Goal: Navigation & Orientation: Find specific page/section

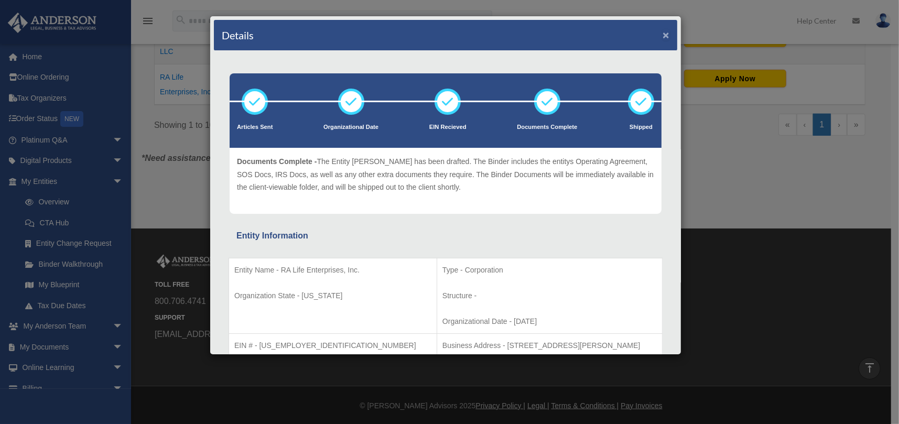
click at [663, 35] on button "×" at bounding box center [666, 34] width 7 height 11
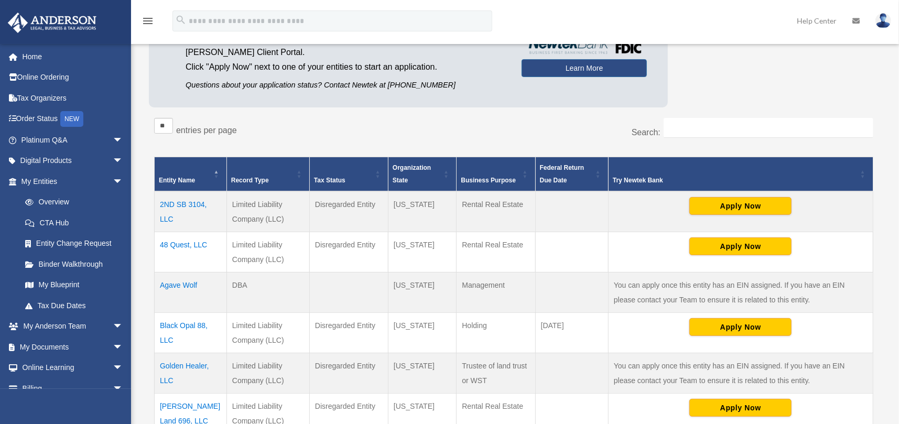
scroll to position [129, 0]
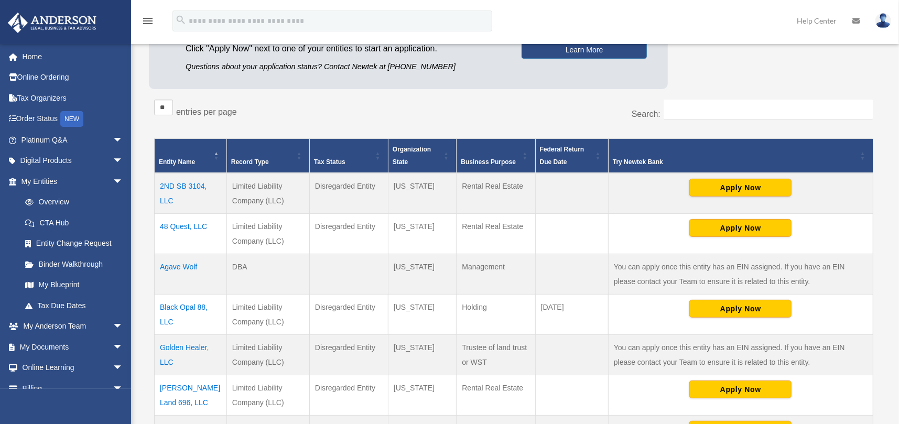
click at [169, 304] on td "Black Opal 88, LLC" at bounding box center [191, 314] width 72 height 40
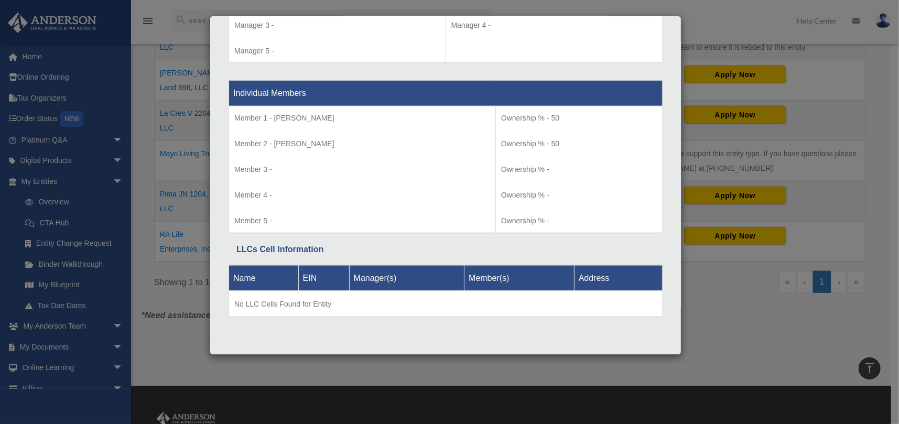
scroll to position [936, 0]
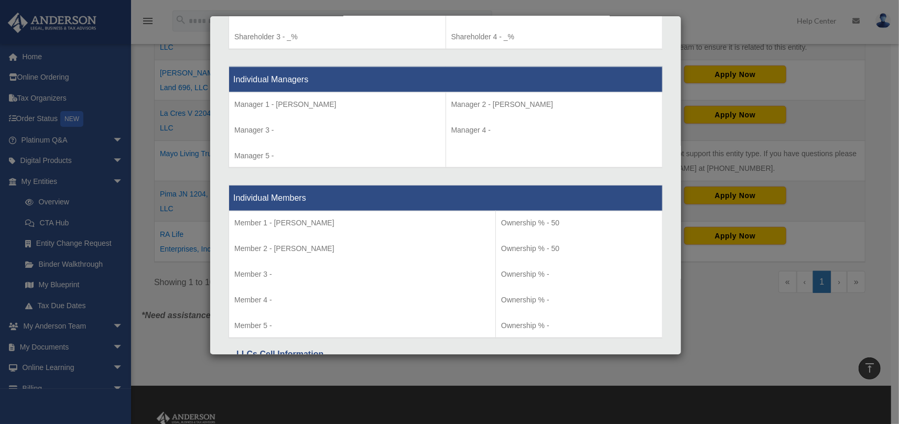
click at [735, 13] on div "Details × Articles Sent Organizational Date" at bounding box center [449, 212] width 899 height 424
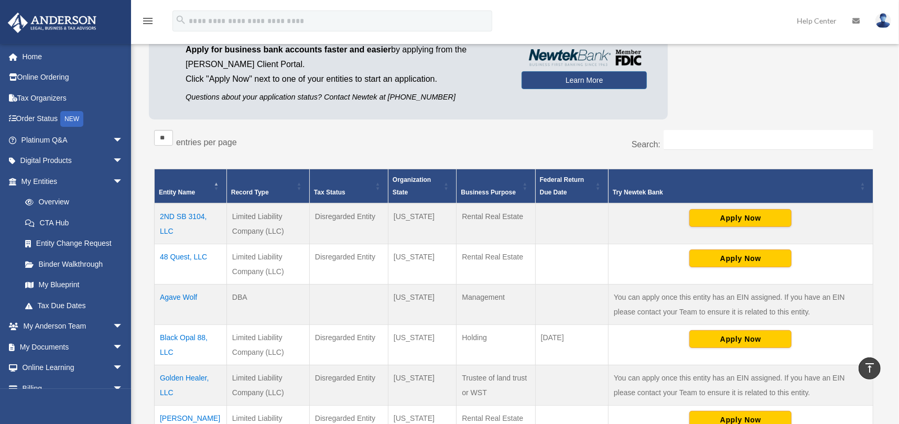
scroll to position [77, 0]
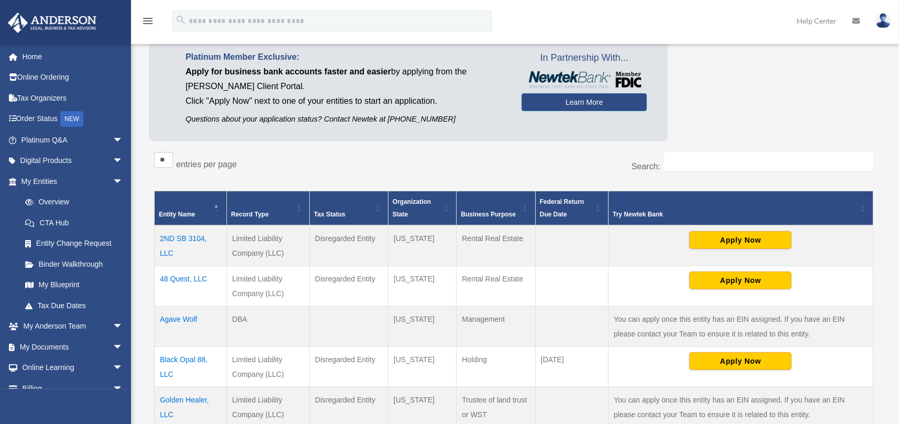
click at [212, 204] on th "Entity Name" at bounding box center [191, 208] width 72 height 35
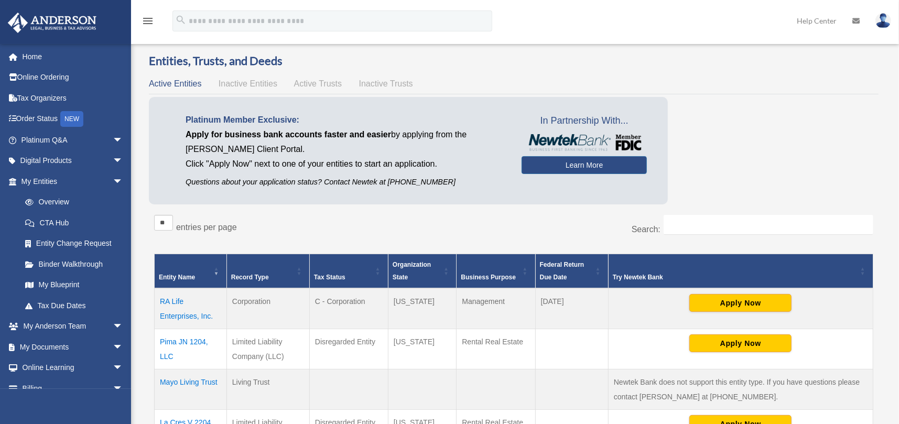
scroll to position [0, 0]
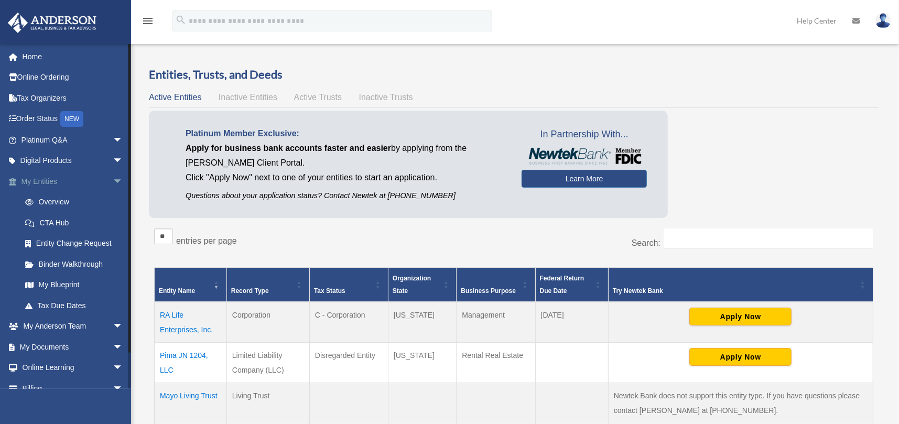
click at [57, 180] on link "My Entities arrow_drop_down" at bounding box center [73, 181] width 132 height 21
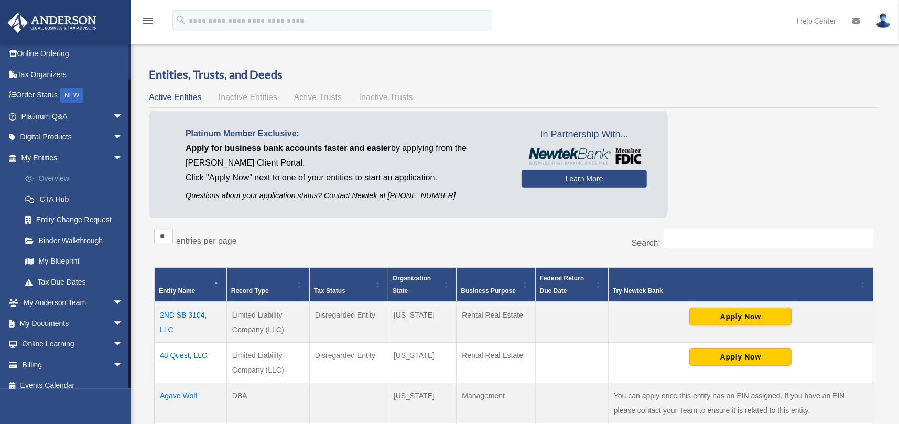
scroll to position [33, 0]
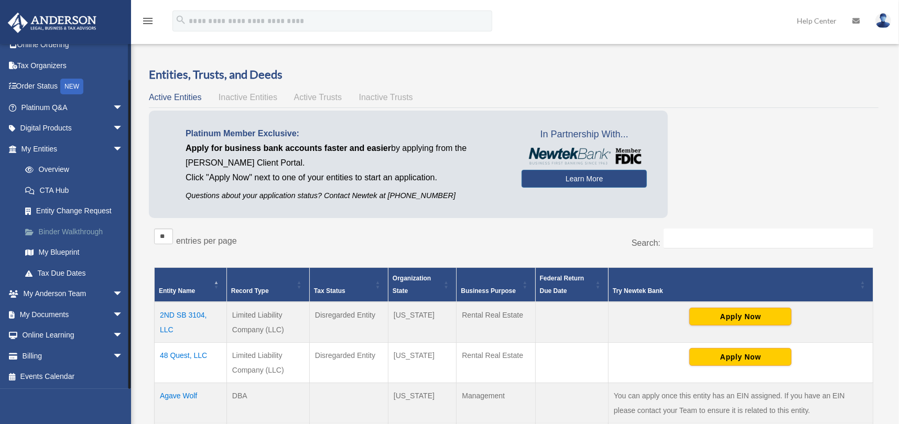
click at [84, 231] on link "Binder Walkthrough" at bounding box center [77, 231] width 124 height 21
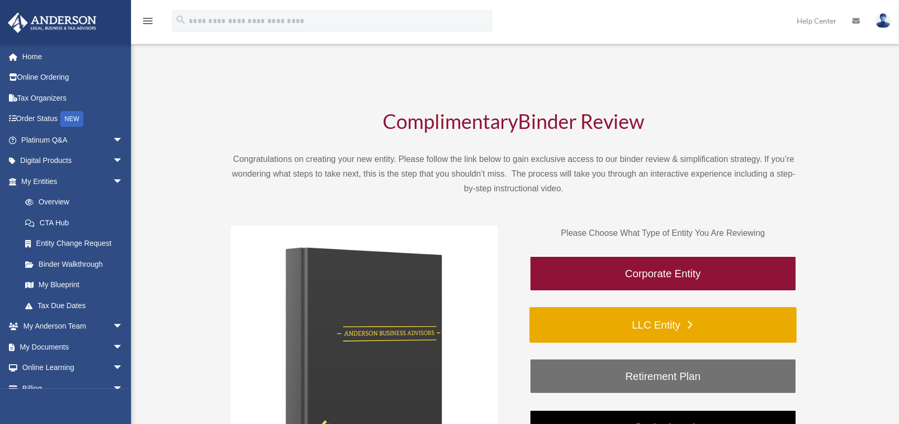
click at [671, 323] on link "LLC Entity" at bounding box center [663, 325] width 267 height 36
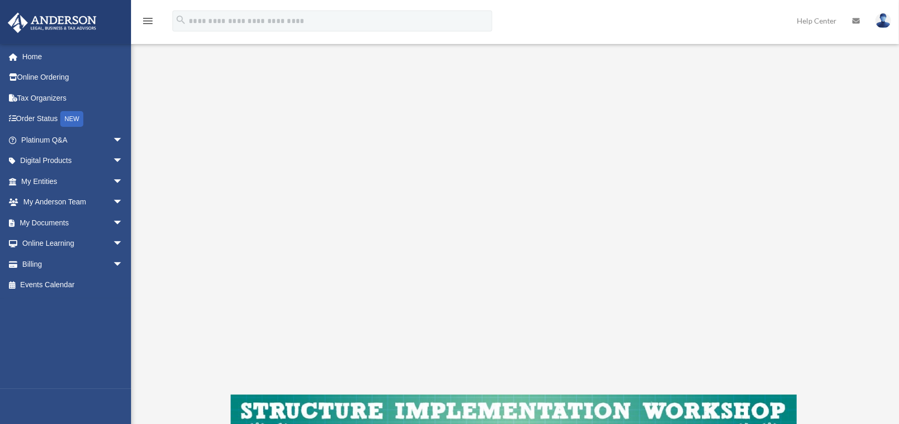
scroll to position [105, 0]
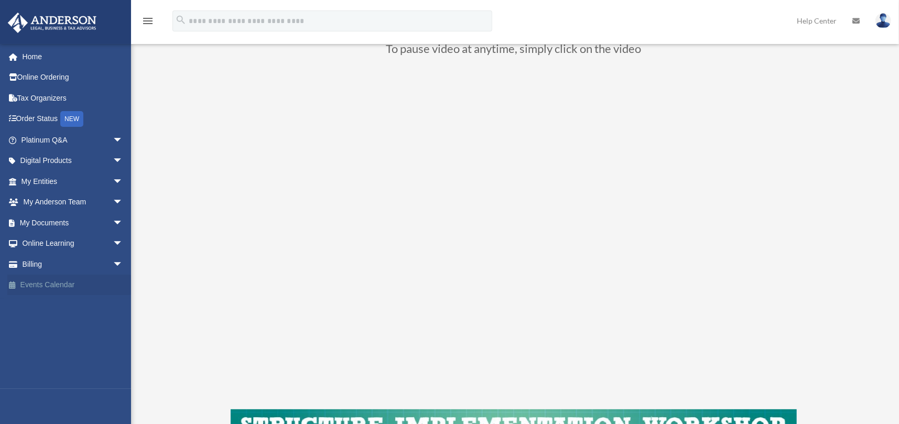
click at [63, 284] on link "Events Calendar" at bounding box center [73, 285] width 132 height 21
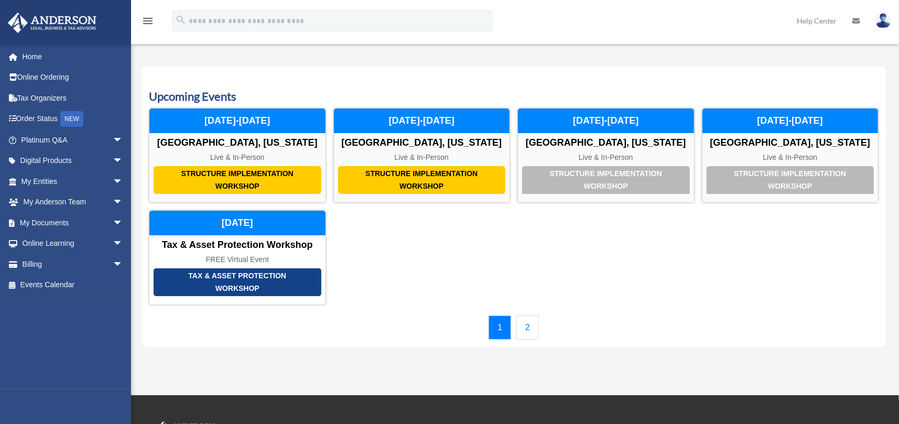
click at [531, 323] on link "2" at bounding box center [527, 328] width 23 height 24
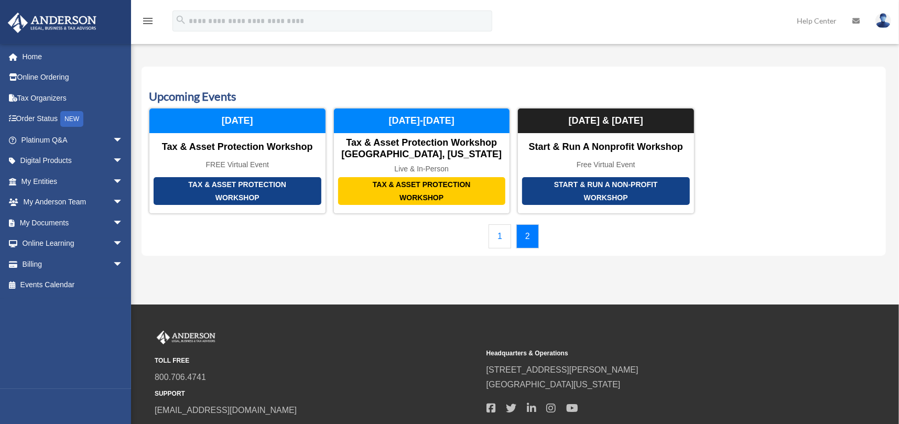
click at [500, 235] on link "1" at bounding box center [500, 236] width 23 height 24
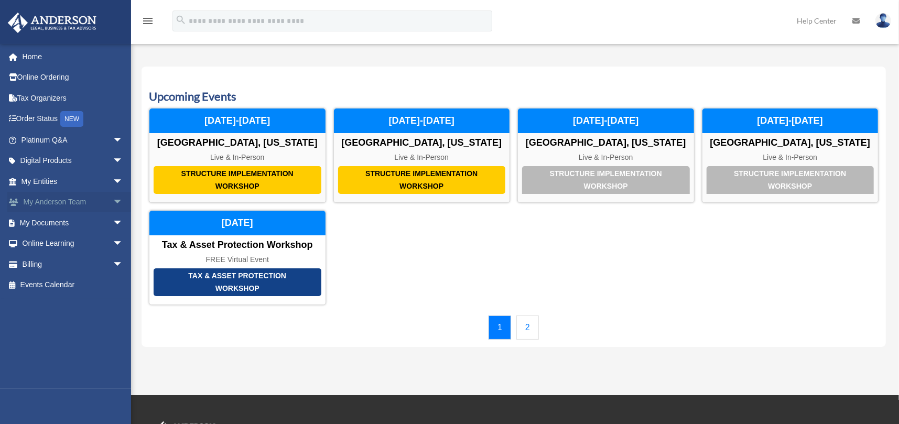
click at [54, 200] on link "My Anderson Team arrow_drop_down" at bounding box center [73, 202] width 132 height 21
click at [63, 203] on link "My Anderson Team arrow_drop_down" at bounding box center [73, 202] width 132 height 21
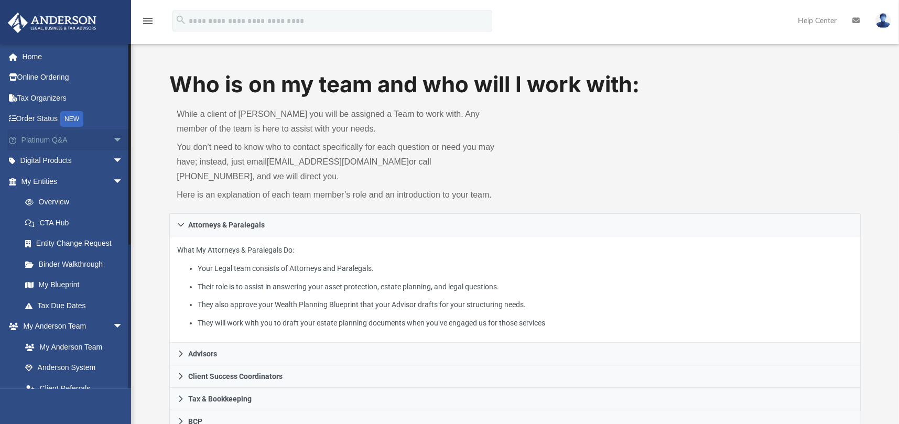
click at [50, 136] on link "Platinum Q&A arrow_drop_down" at bounding box center [73, 140] width 132 height 21
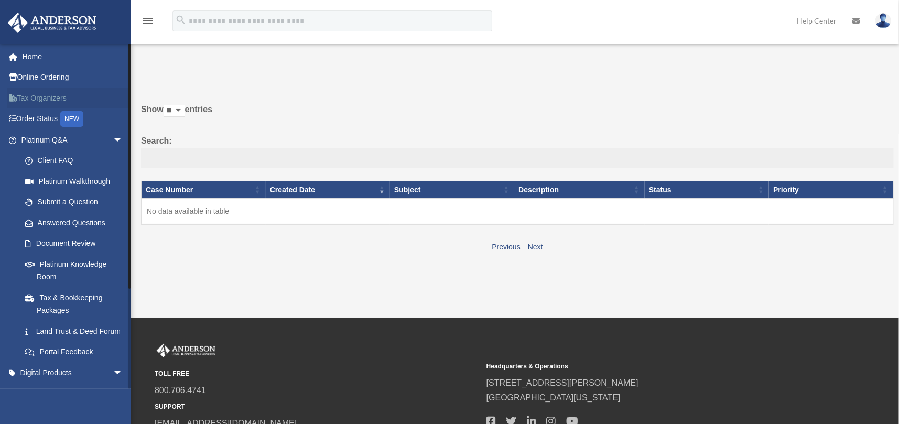
click at [42, 95] on link "Tax Organizers" at bounding box center [73, 98] width 132 height 21
click at [880, 24] on img at bounding box center [884, 20] width 16 height 15
click at [559, 87] on div "Do you really want to log out? Yes No Show ** ** ** *** entries Search: Case Nu…" at bounding box center [514, 161] width 760 height 188
